Goal: Check status: Check status

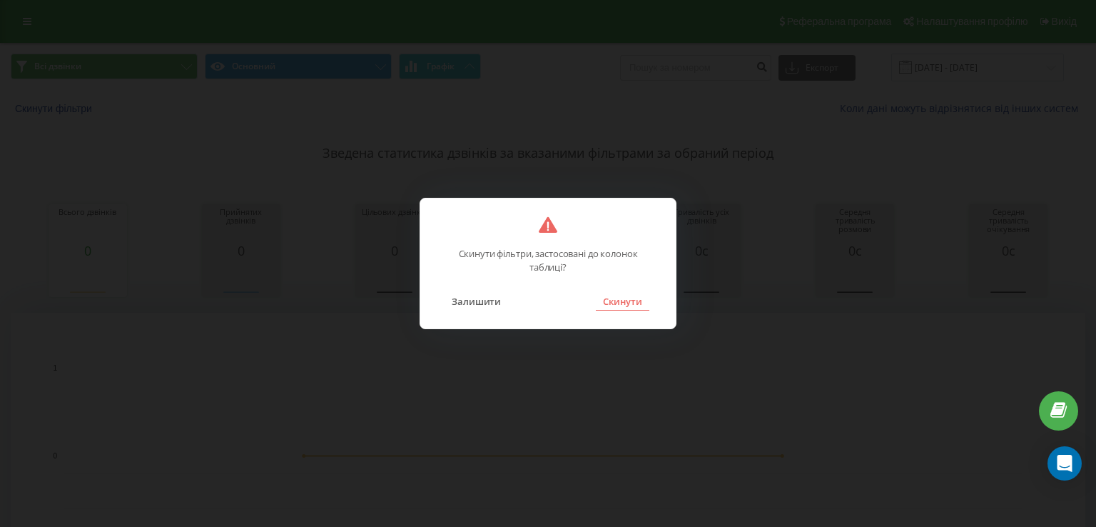
click at [630, 298] on button "Скинути" at bounding box center [623, 301] width 54 height 19
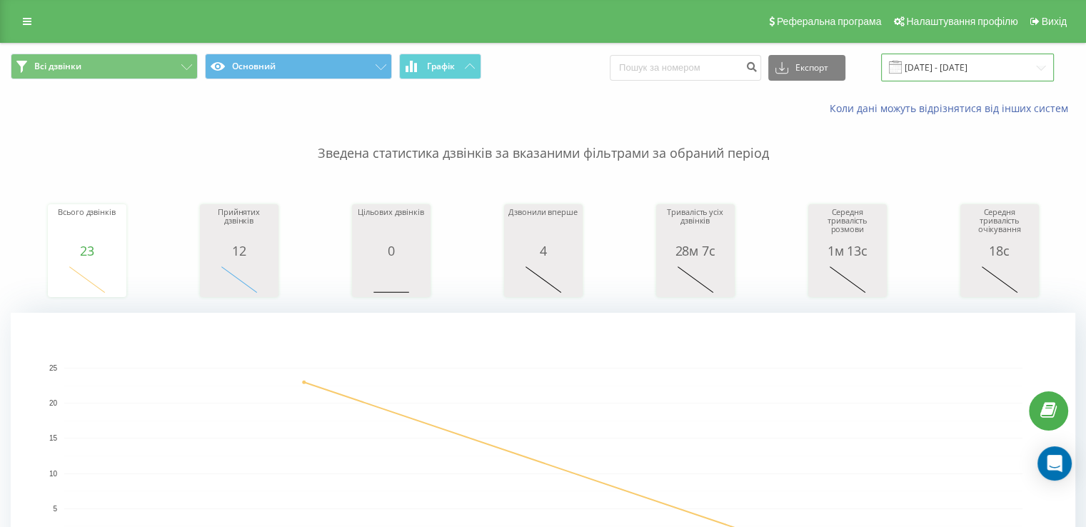
click at [997, 61] on input "[DATE] - [DATE]" at bounding box center [967, 68] width 173 height 28
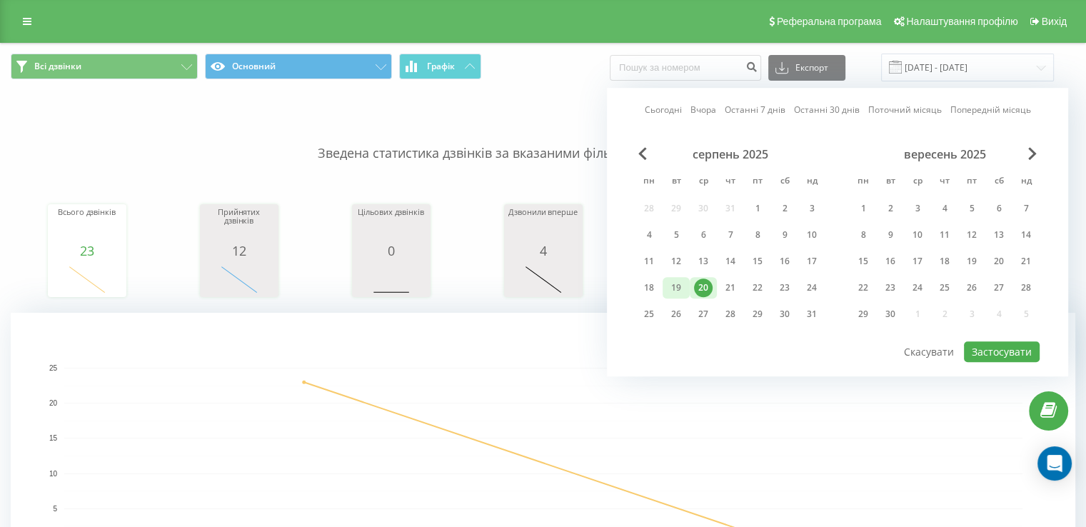
click at [682, 287] on div "19" at bounding box center [676, 287] width 19 height 19
click at [1002, 344] on button "Застосувати" at bounding box center [1002, 351] width 76 height 21
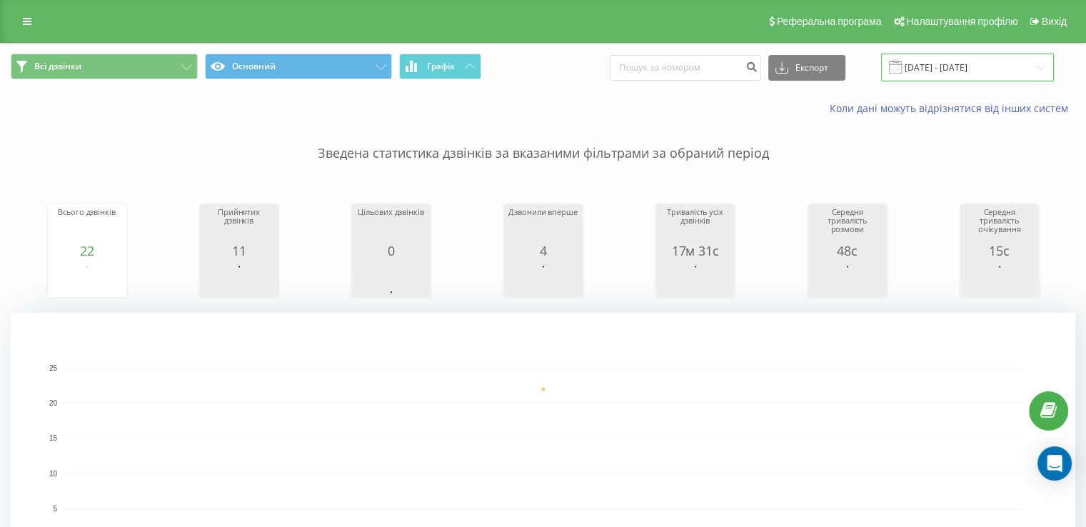
click at [962, 62] on input "[DATE] - [DATE]" at bounding box center [967, 68] width 173 height 28
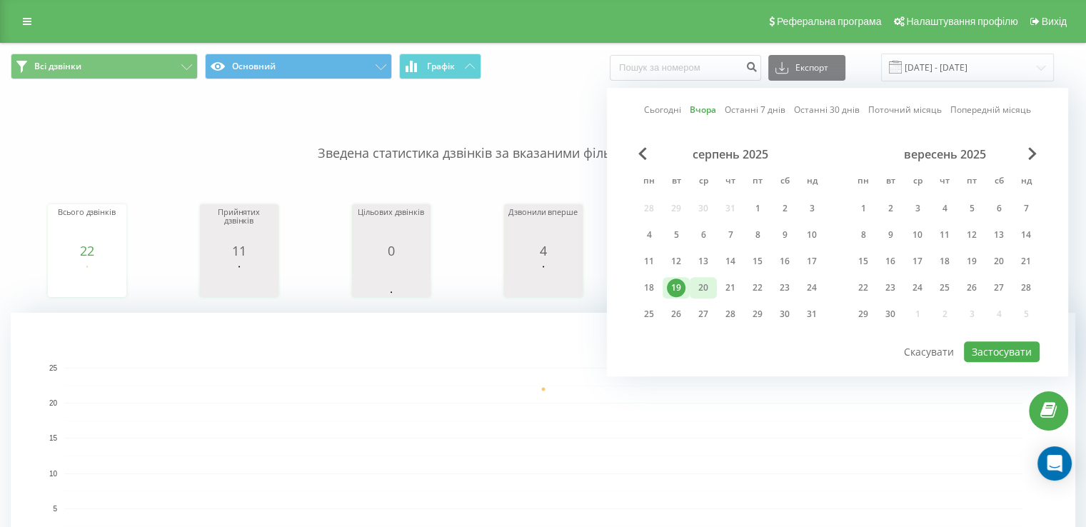
click at [707, 289] on div "20" at bounding box center [703, 287] width 19 height 19
click at [1029, 345] on button "Застосувати" at bounding box center [1002, 351] width 76 height 21
type input "[DATE] - [DATE]"
